Goal: Information Seeking & Learning: Learn about a topic

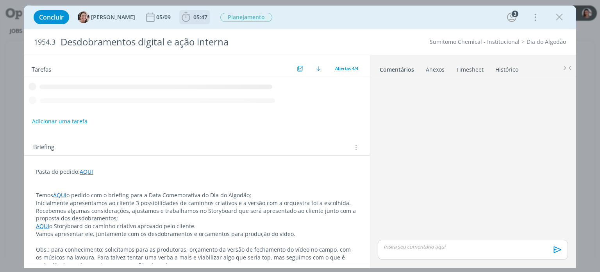
click at [196, 20] on span "05:47" at bounding box center [200, 16] width 14 height 7
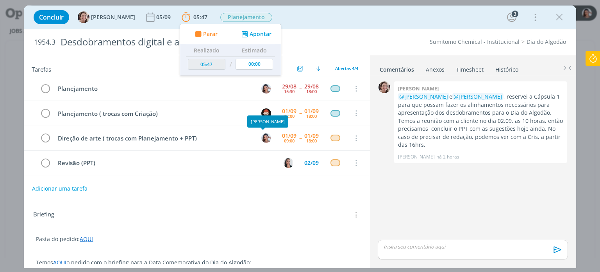
click at [241, 220] on div "Briefing Briefings Predefinidos Versões do Briefing Ver Briefing do Projeto" at bounding box center [197, 212] width 346 height 21
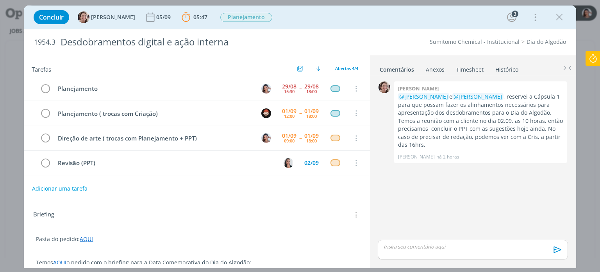
click at [86, 240] on link "AQUI" at bounding box center [86, 238] width 13 height 7
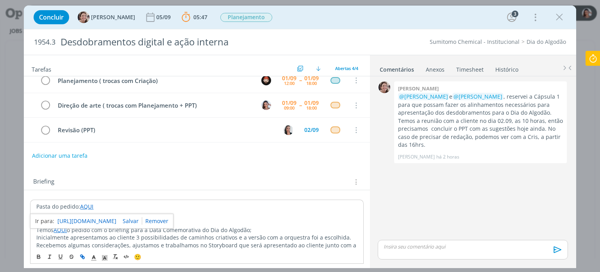
scroll to position [78, 0]
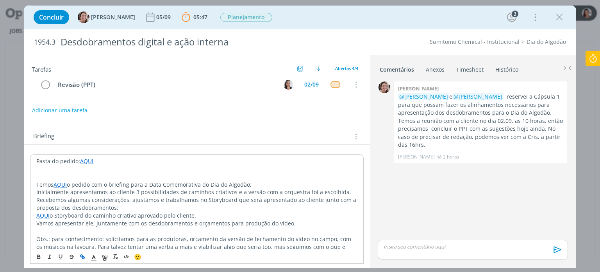
click at [88, 157] on link "AQUI" at bounding box center [86, 160] width 13 height 7
click at [94, 167] on p "dialog" at bounding box center [196, 169] width 321 height 8
click at [123, 184] on p "Temos AQUI o pedido com o briefing para a Data Comemorativa do Dia do Algodão;" at bounding box center [196, 185] width 321 height 8
click at [89, 157] on link "AQUI" at bounding box center [86, 160] width 13 height 7
click at [92, 174] on link "https://sobeae.sharepoint.com/:f:/s/SOBEAE/EjM1dj-JItZIuK-Cac1HvHcBzU7QVv0gF-0Y…" at bounding box center [86, 176] width 59 height 10
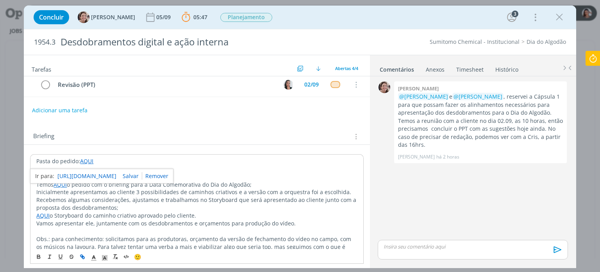
click at [184, 196] on p "Recebemos algumas considerações, ajustamos e trabalhamos no Storyboard que será…" at bounding box center [196, 204] width 321 height 16
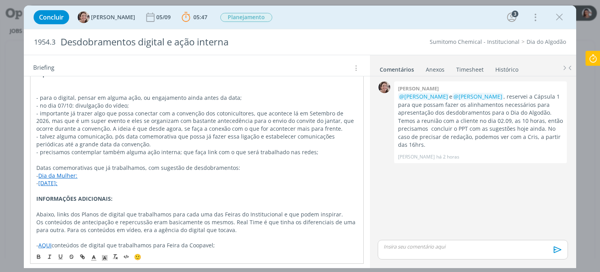
scroll to position [301, 0]
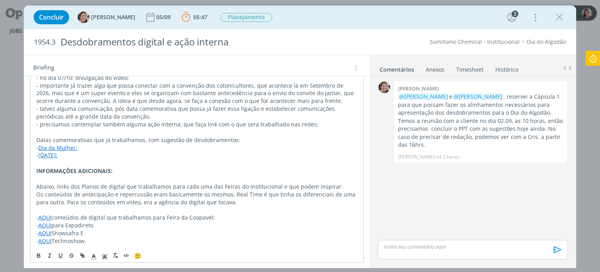
click at [47, 231] on link "AQUI" at bounding box center [44, 232] width 13 height 7
click at [98, 214] on link "https://sobeae.sharepoint.com/:f:/s/SOBEAE/EkdHDkjr7bNMsAb88K7txrYBLTquWagJz3Pf…" at bounding box center [86, 218] width 59 height 10
click at [135, 182] on p "Abaixo, links dos Planos de digital que trabalhamos para cada uma das Feiras do…" at bounding box center [196, 186] width 321 height 8
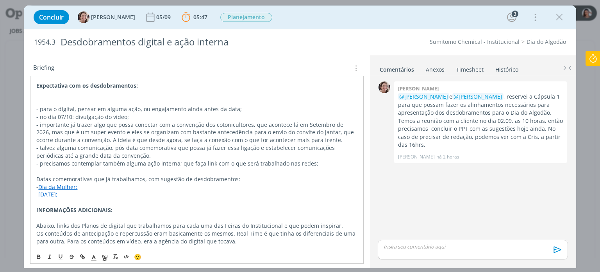
click at [68, 187] on link "Dia da Mulher:" at bounding box center [57, 186] width 39 height 7
click at [80, 198] on link "https://sobeae.sharepoint.com/:p:/s/SOBEAE/EblKFwkSSHRKvBKzxMKiTqUBcwH9izGB7daO…" at bounding box center [86, 202] width 59 height 10
click at [168, 146] on p "- talvez alguma comunicação, pós data comemorativa que possa já fazer essa liga…" at bounding box center [196, 152] width 321 height 16
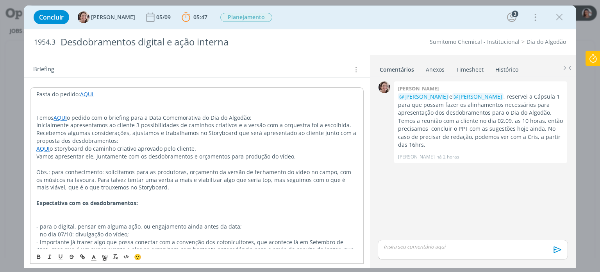
scroll to position [106, 0]
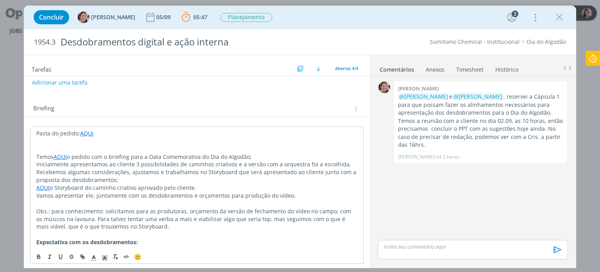
click at [64, 154] on link "AQUI" at bounding box center [60, 156] width 13 height 7
click at [78, 166] on link "https://app4.operand.com.br/jobs/14578" at bounding box center [86, 171] width 59 height 10
